Goal: Task Accomplishment & Management: Manage account settings

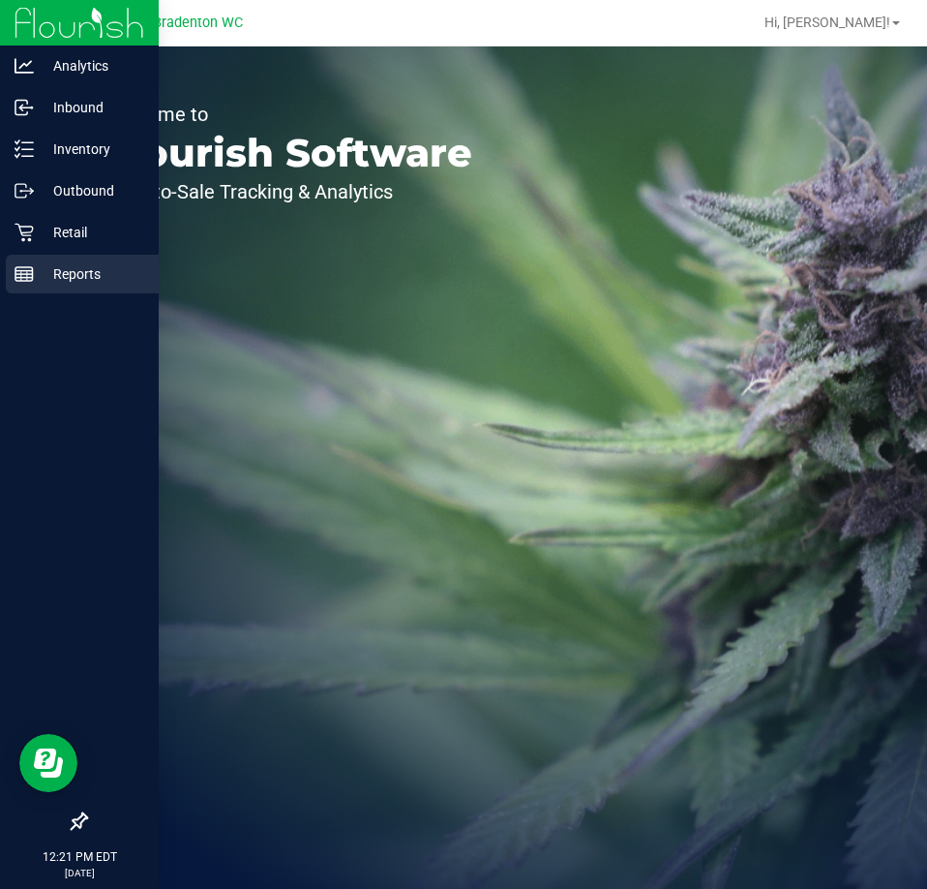
click at [67, 273] on p "Reports" at bounding box center [92, 273] width 116 height 23
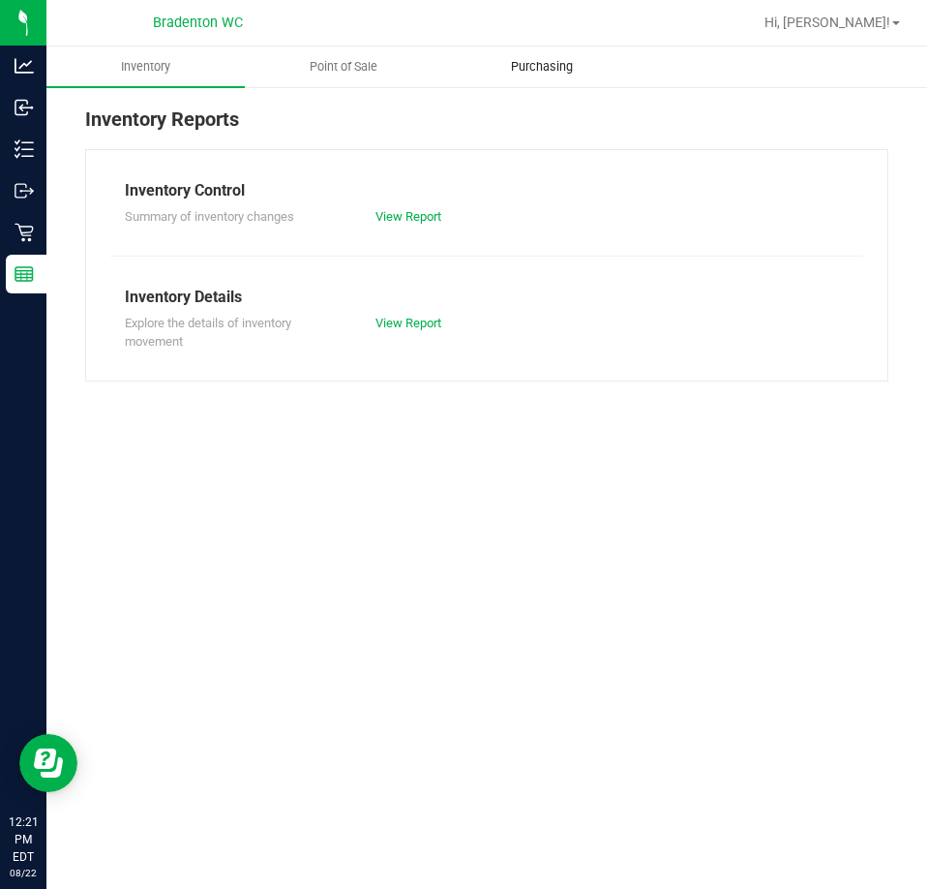
click at [526, 65] on span "Purchasing" at bounding box center [542, 66] width 114 height 17
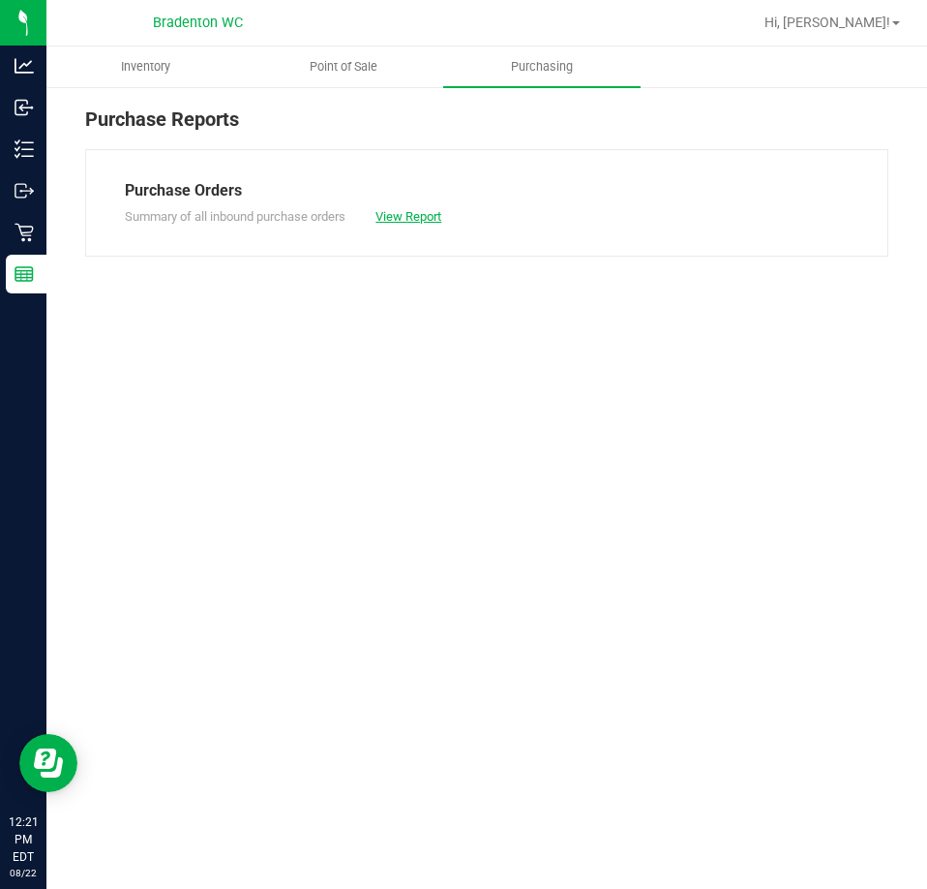
click at [403, 219] on link "View Report" at bounding box center [409, 216] width 66 height 15
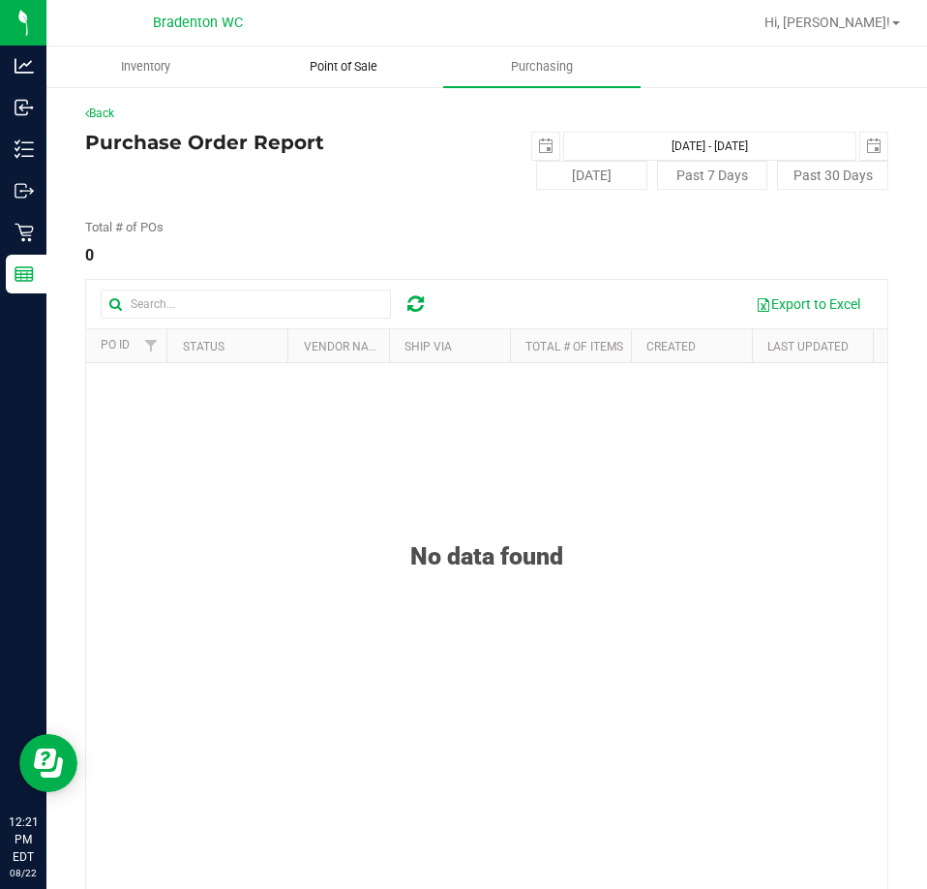
click at [359, 62] on span "Point of Sale" at bounding box center [344, 66] width 120 height 17
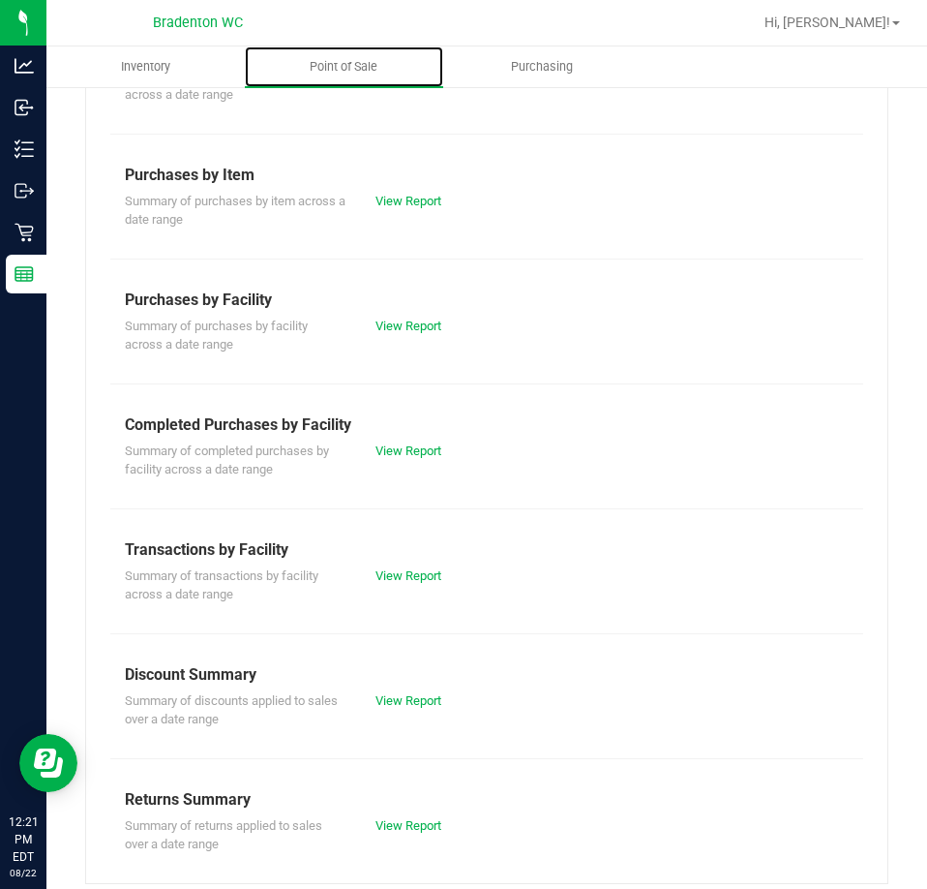
scroll to position [261, 0]
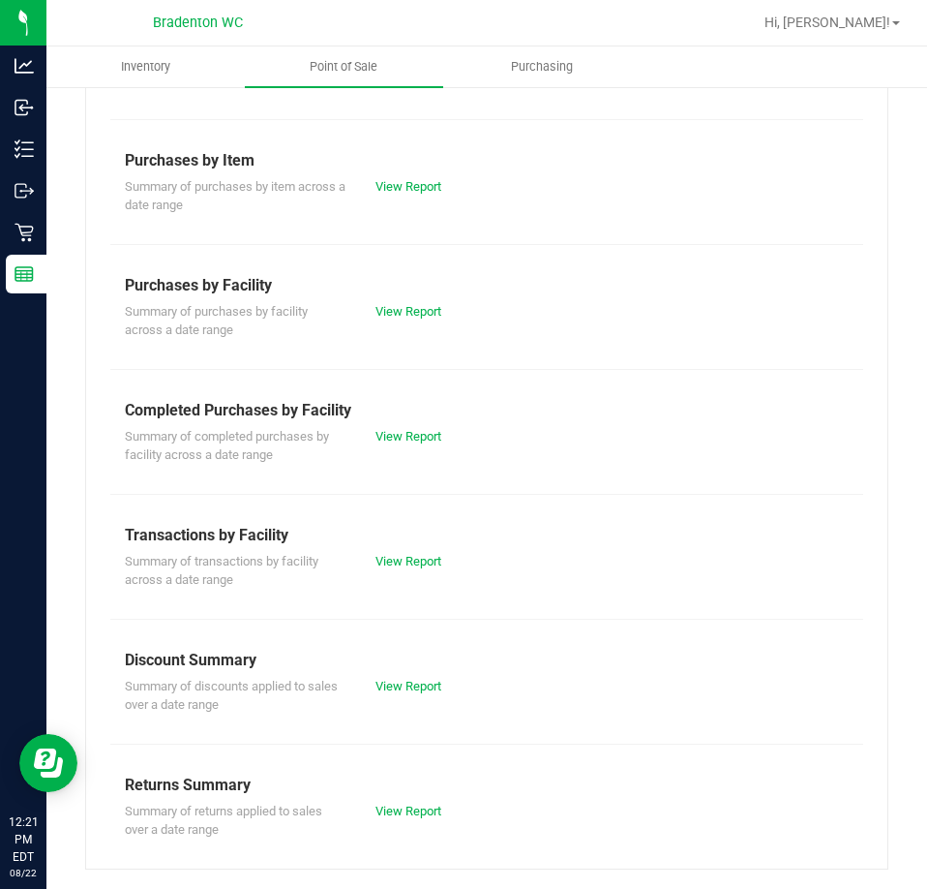
click at [408, 552] on div "View Report" at bounding box center [424, 561] width 126 height 19
click at [409, 562] on link "View Report" at bounding box center [409, 561] width 66 height 15
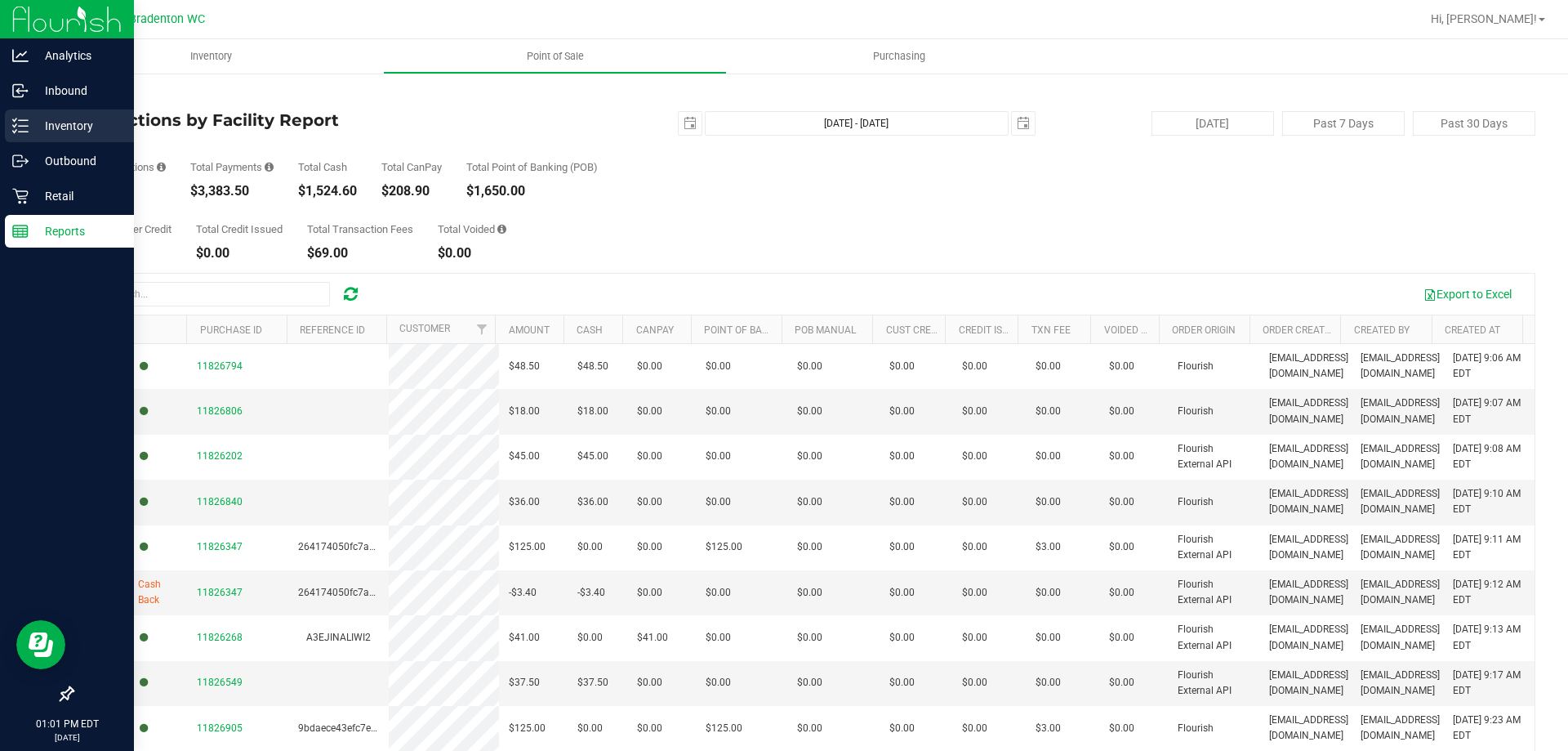
click at [79, 122] on p "Inventory" at bounding box center [78, 125] width 98 height 19
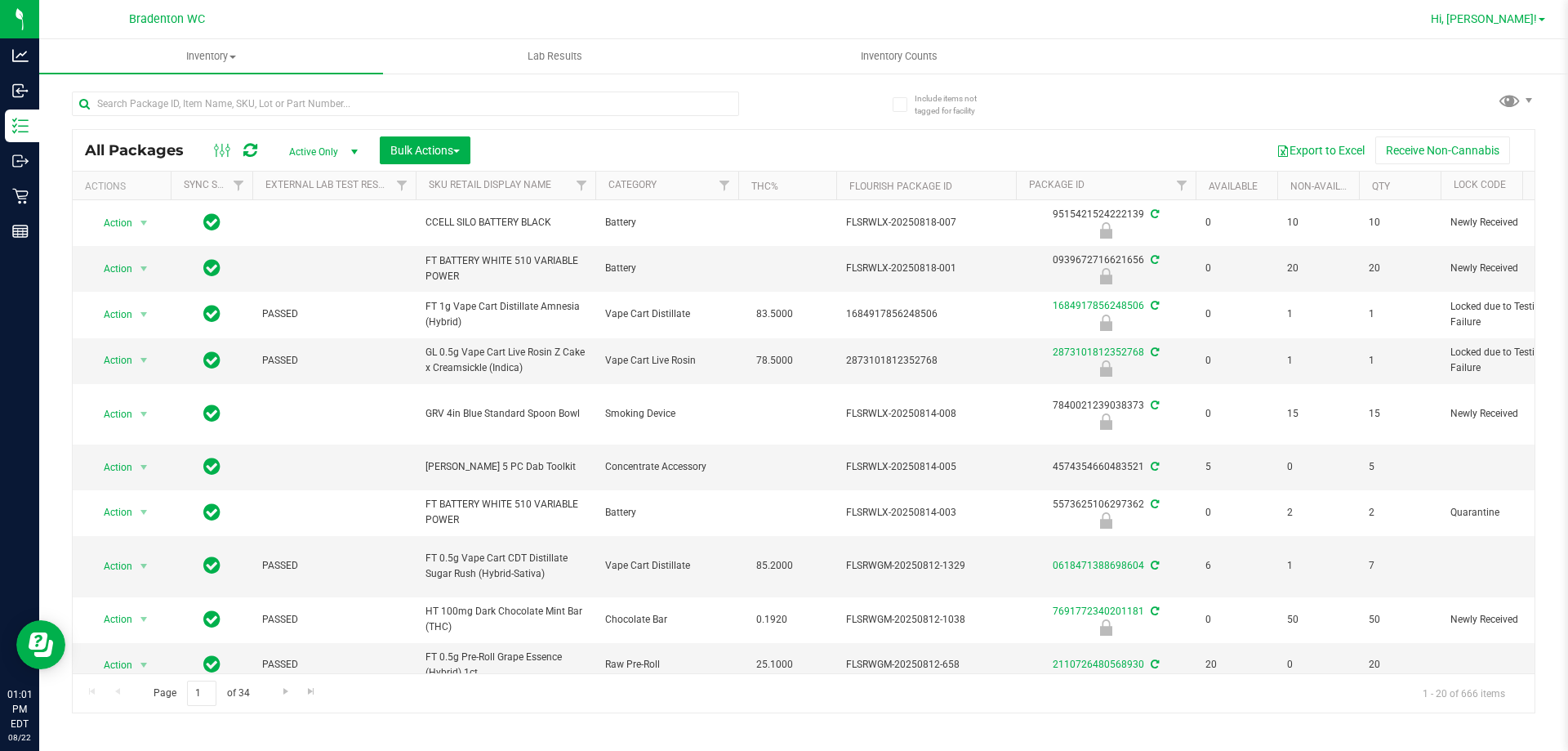
click at [1527, 18] on span "Hi, [PERSON_NAME]!" at bounding box center [1484, 19] width 106 height 13
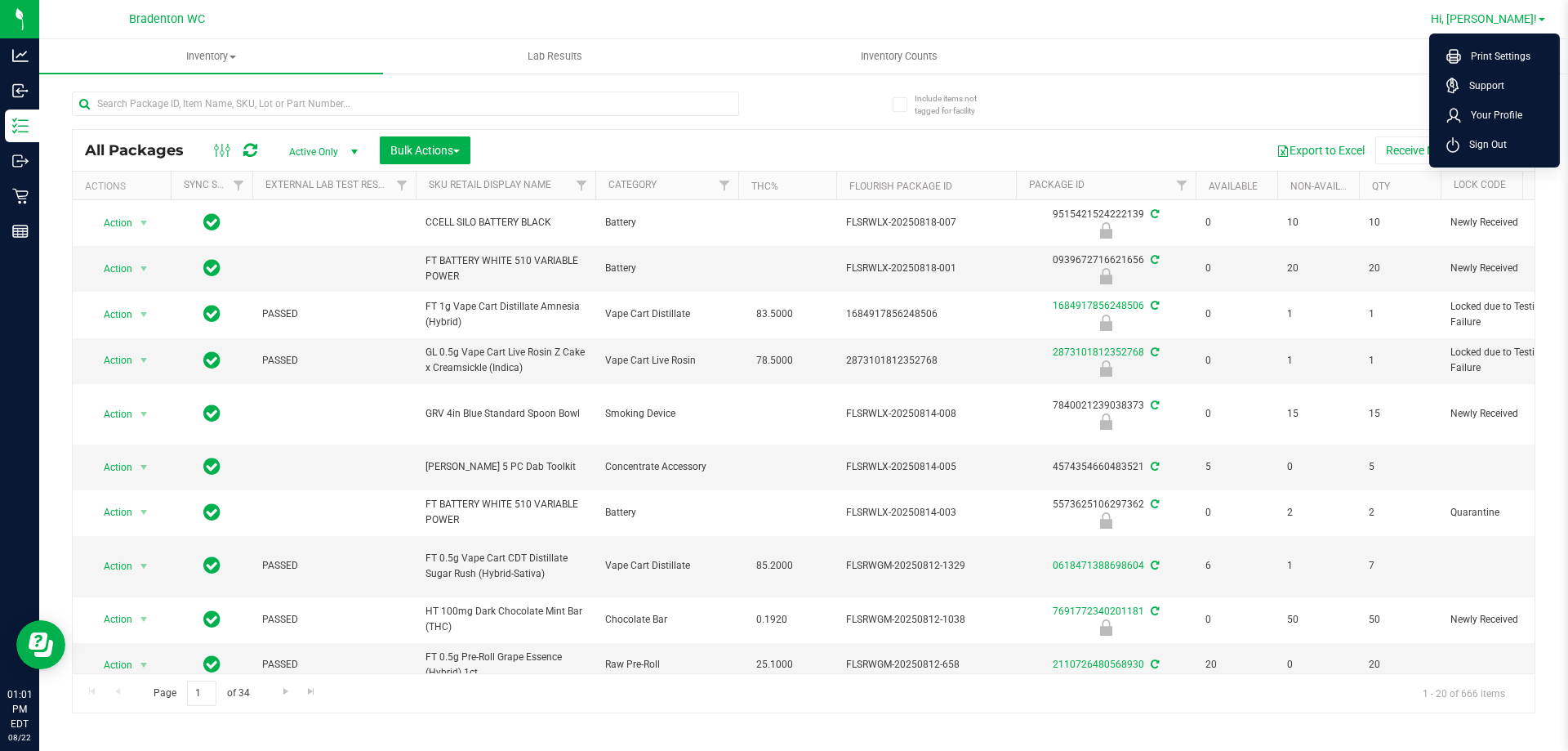
click at [1511, 12] on link "Hi, [PERSON_NAME]!" at bounding box center [1487, 19] width 127 height 17
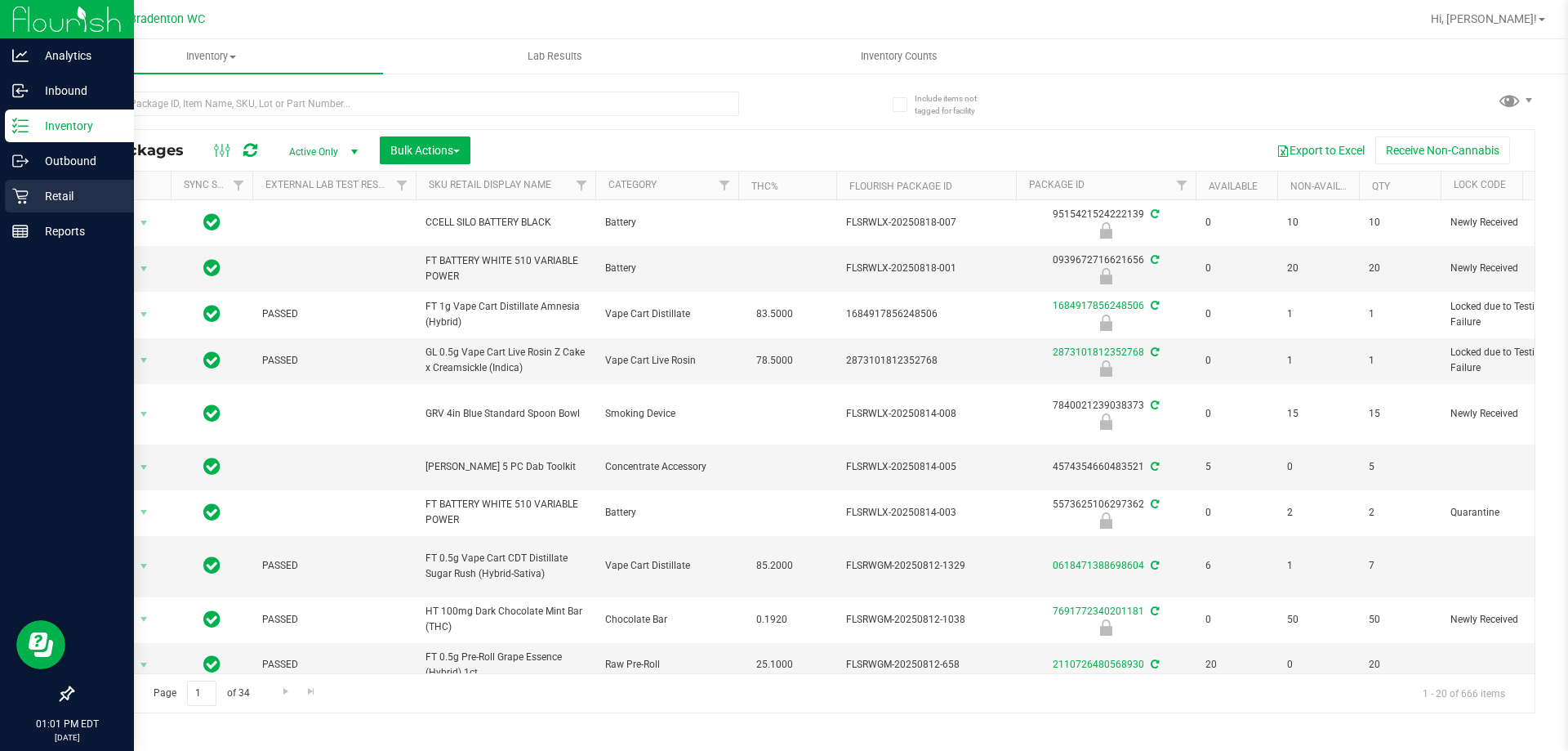
click at [57, 208] on div "Retail" at bounding box center [69, 196] width 129 height 33
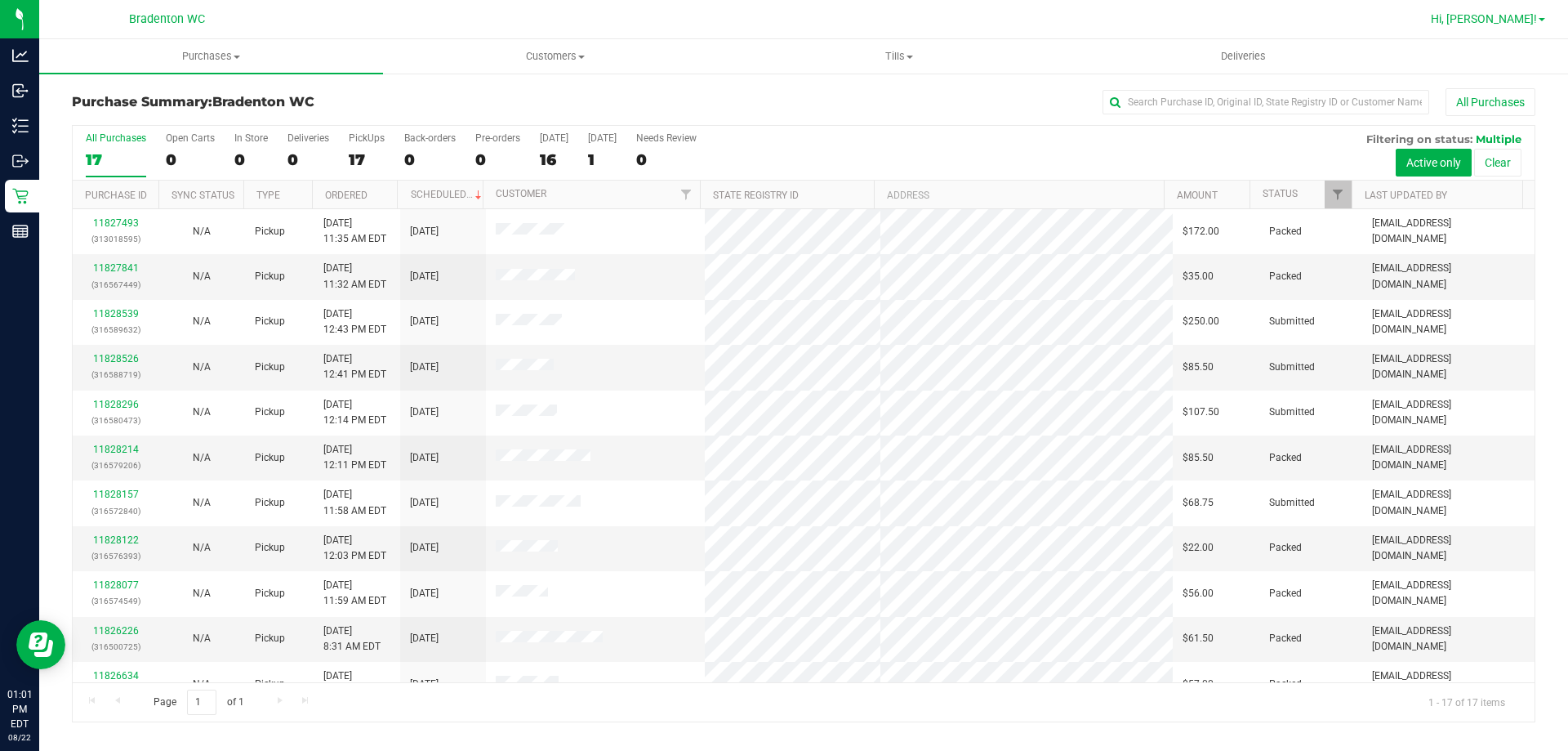
click at [1522, 17] on span "Hi, [PERSON_NAME]!" at bounding box center [1484, 19] width 106 height 13
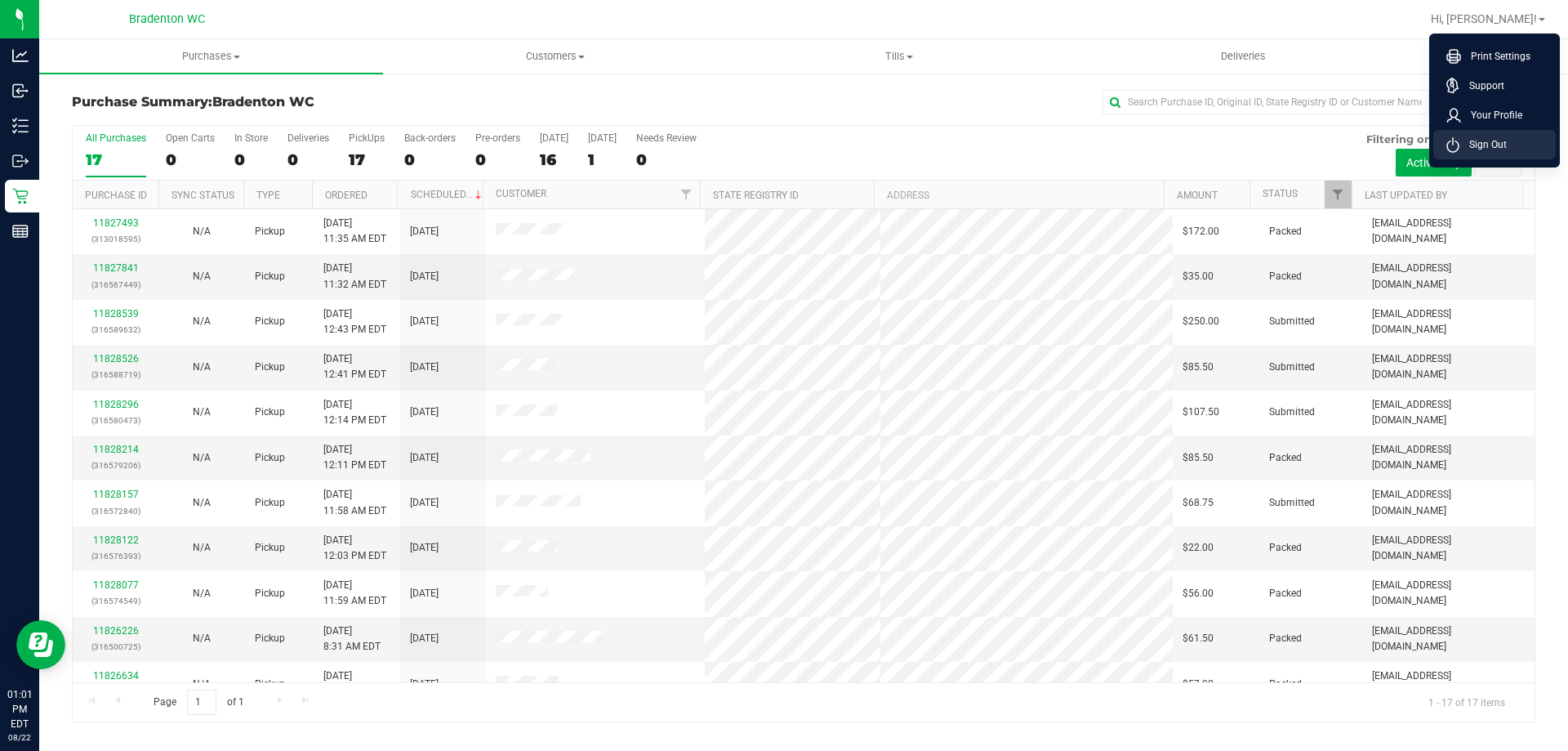
click at [1495, 141] on span "Sign Out" at bounding box center [1483, 144] width 47 height 16
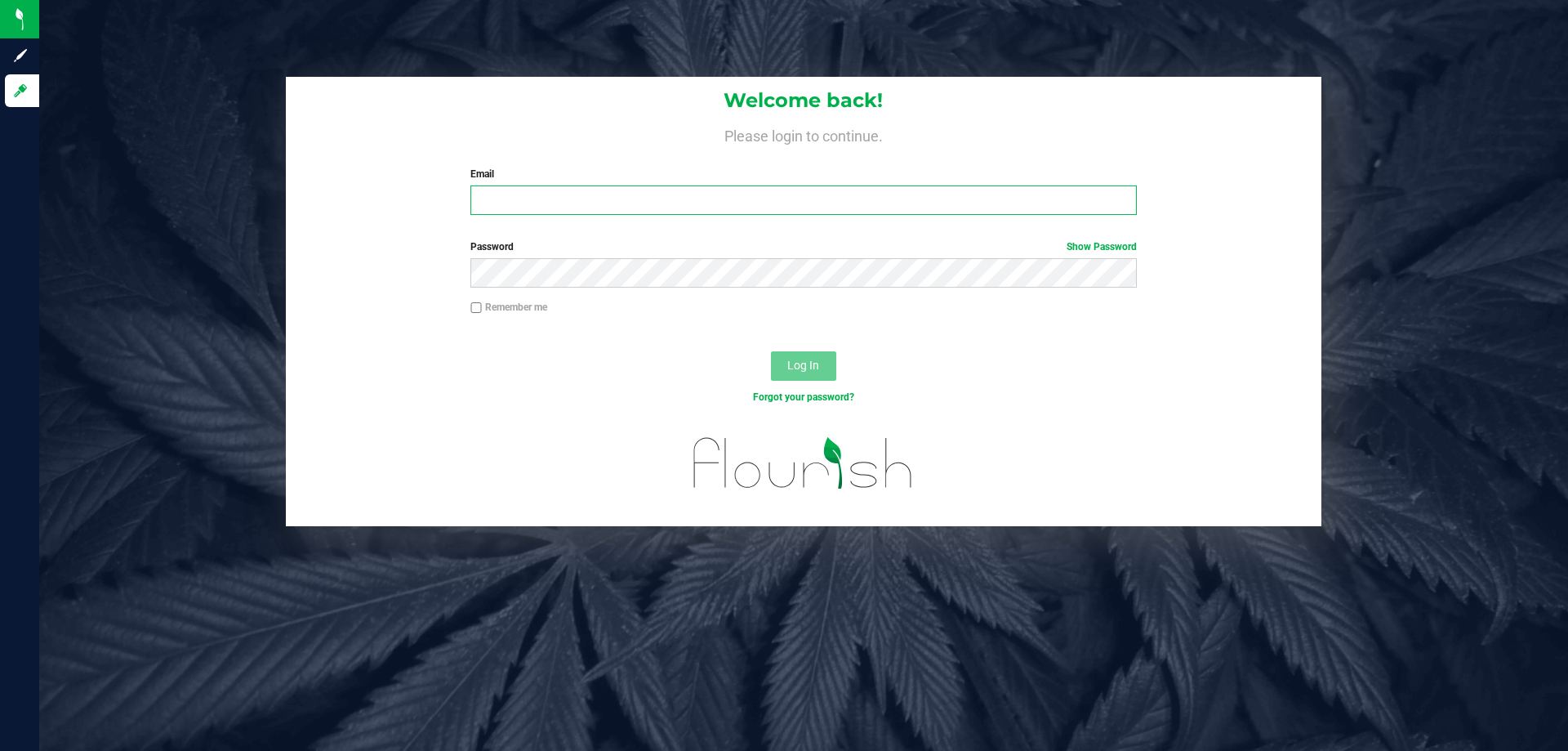
click at [608, 206] on input "Email" at bounding box center [803, 200] width 665 height 30
type input "nkatz@liveparallel.com"
click at [810, 369] on span "Log In" at bounding box center [803, 365] width 32 height 13
